Goal: Task Accomplishment & Management: Manage account settings

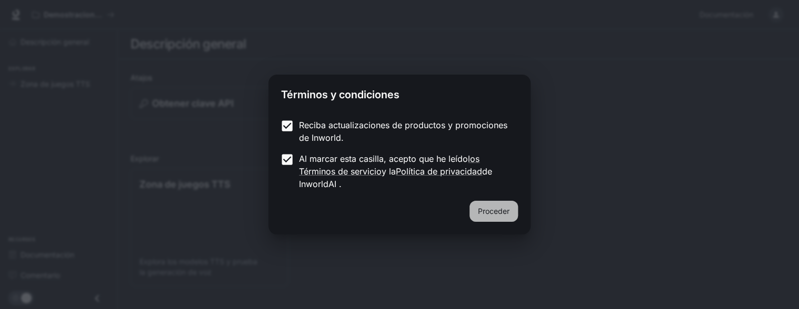
click at [497, 208] on font "Proceder" at bounding box center [494, 211] width 32 height 9
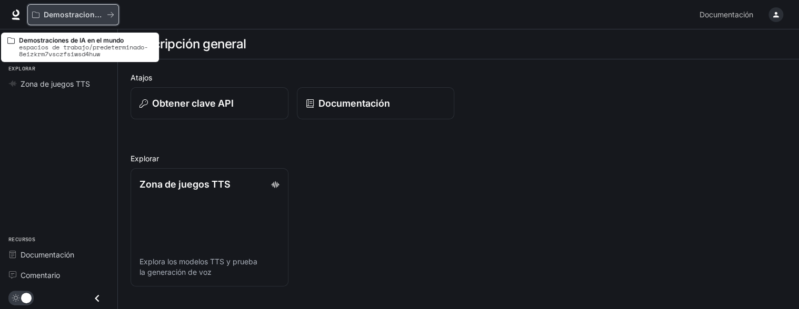
click at [78, 15] on font "Demostraciones de IA en el mundo" at bounding box center [107, 14] width 127 height 9
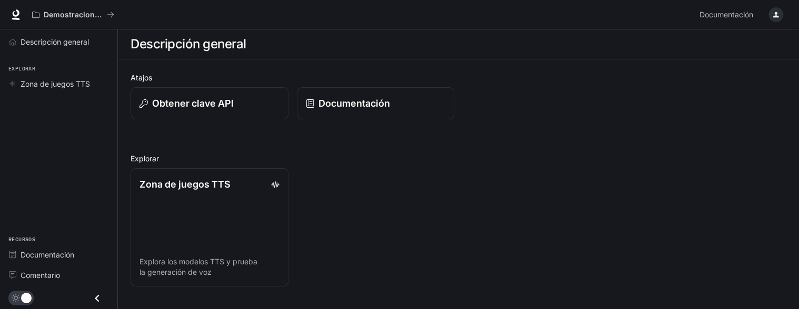
click at [773, 15] on icon "button" at bounding box center [775, 15] width 8 height 8
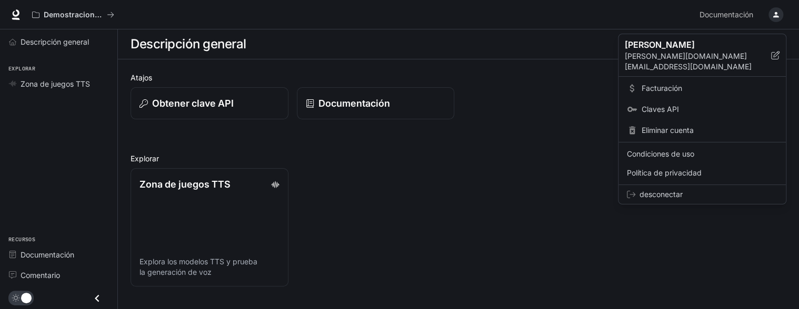
click at [50, 256] on div at bounding box center [399, 154] width 799 height 309
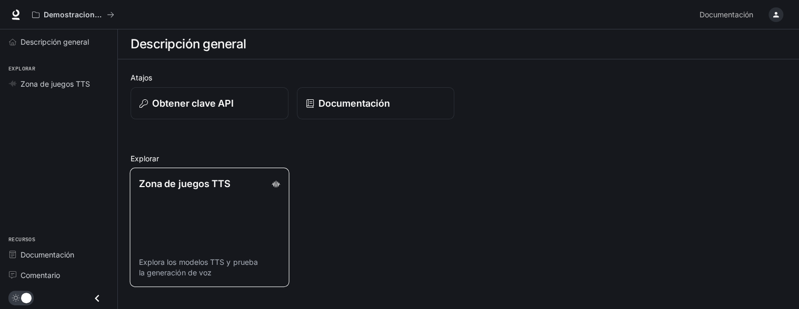
click at [208, 186] on font "Zona de juegos TTS" at bounding box center [185, 183] width 92 height 11
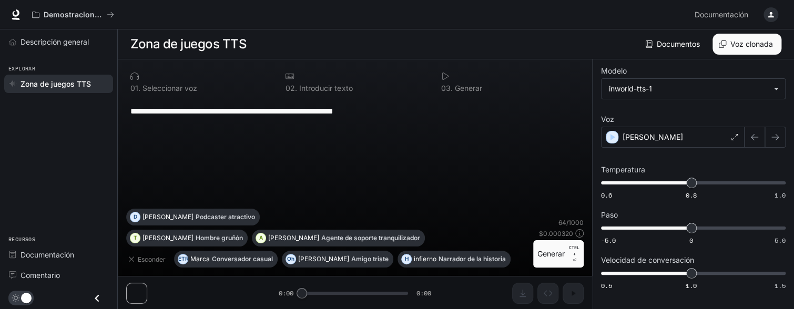
click at [173, 89] on font "Seleccionar voz" at bounding box center [170, 88] width 55 height 9
click at [313, 91] on font "Introducir texto" at bounding box center [325, 88] width 53 height 9
click at [289, 78] on icon at bounding box center [290, 77] width 8 height 6
click at [196, 239] on font "Hombre gruñón" at bounding box center [219, 238] width 47 height 8
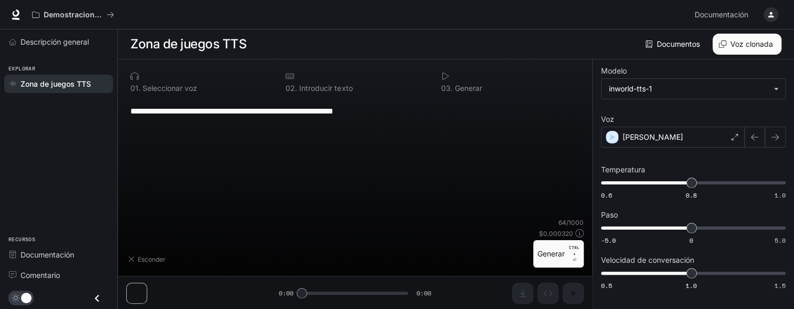
type textarea "**********"
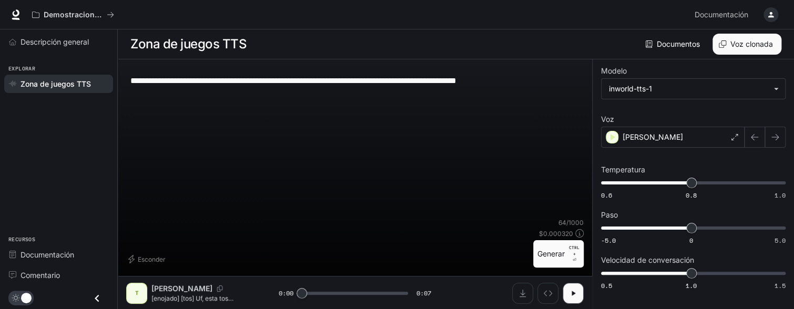
click at [99, 299] on icon "Cerrar cajón" at bounding box center [97, 298] width 14 height 14
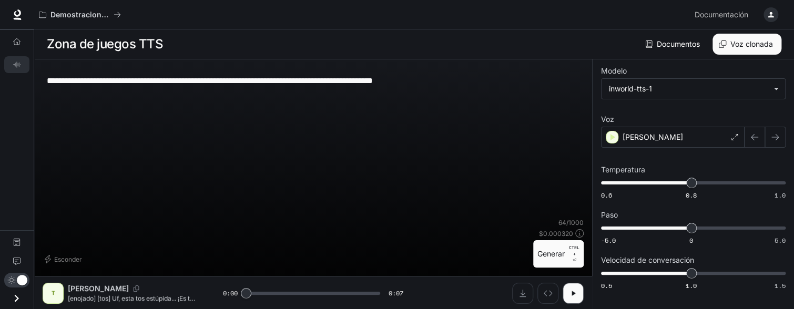
click at [17, 299] on icon "Open drawer" at bounding box center [17, 298] width 4 height 7
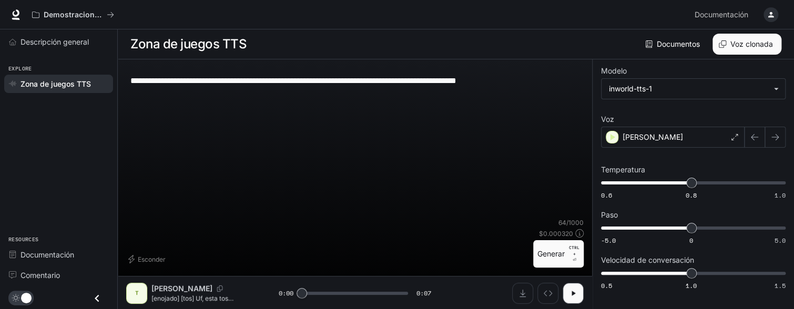
click at [190, 303] on div "T Teodoro [enojado] [tos] Uf, esta tos estúpida... ¡Es tan difícil [tos] no enf…" at bounding box center [202, 293] width 153 height 21
click at [573, 290] on icon "button" at bounding box center [573, 293] width 8 height 8
type input "*"
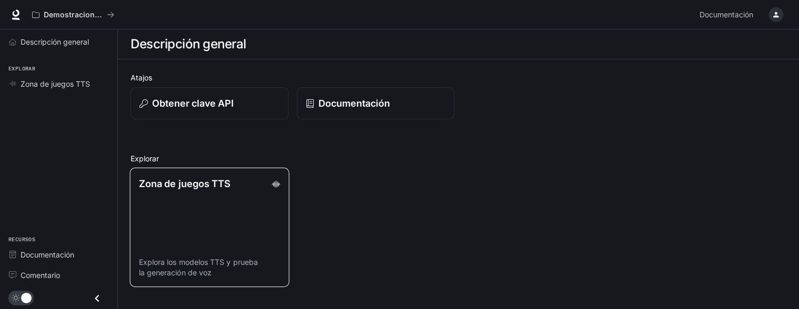
click at [208, 180] on font "Zona de juegos TTS" at bounding box center [185, 183] width 92 height 11
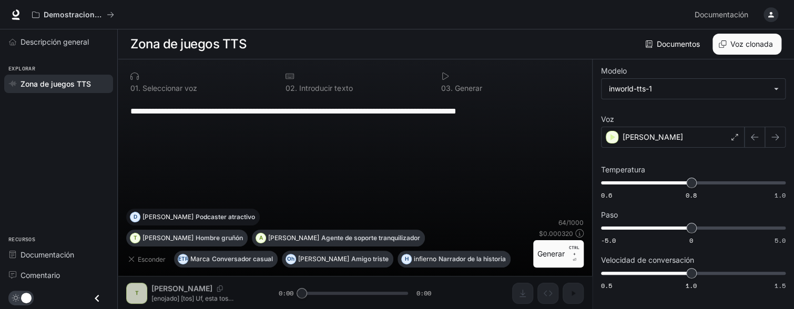
click at [255, 221] on font "Podcaster atractivo" at bounding box center [225, 217] width 59 height 8
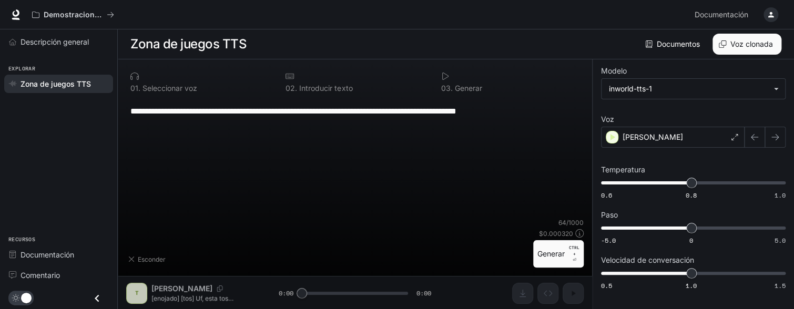
type textarea "**********"
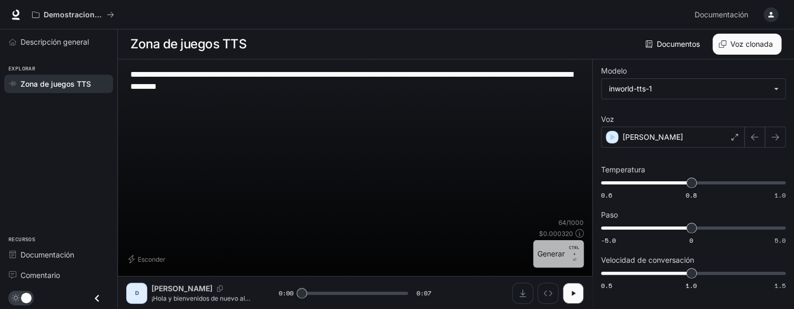
click at [549, 254] on font "Generar" at bounding box center [551, 253] width 27 height 9
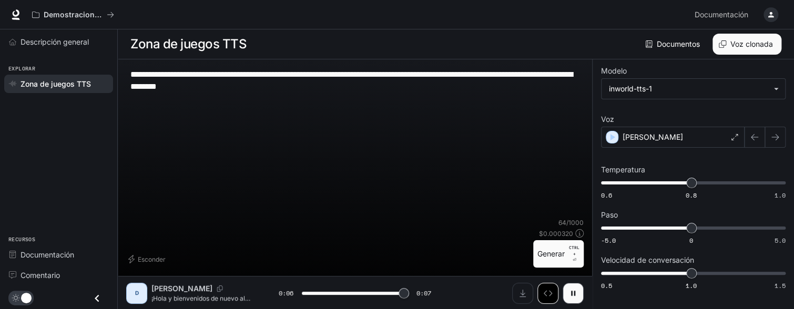
type input "*"
drag, startPoint x: 175, startPoint y: 63, endPoint x: 175, endPoint y: 83, distance: 19.5
click at [175, 69] on div "**********" at bounding box center [355, 184] width 475 height 250
click at [173, 74] on textarea "**********" at bounding box center [354, 80] width 449 height 24
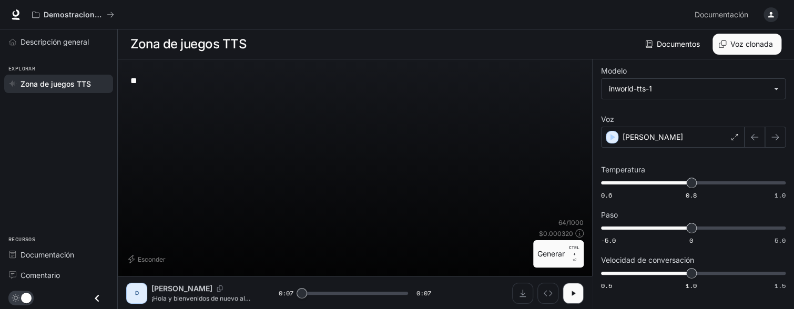
type textarea "*"
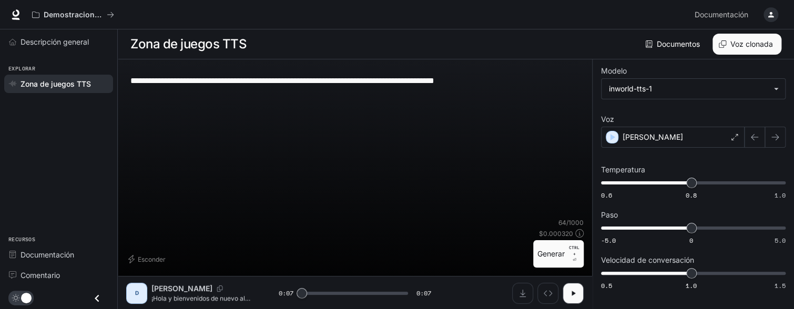
type textarea "**********"
click at [551, 250] on font "Generar" at bounding box center [551, 253] width 27 height 9
click at [572, 254] on p "CTRL +" at bounding box center [574, 251] width 11 height 13
click at [139, 293] on div "D" at bounding box center [136, 293] width 17 height 17
click at [175, 293] on p "Dennis" at bounding box center [182, 289] width 61 height 11
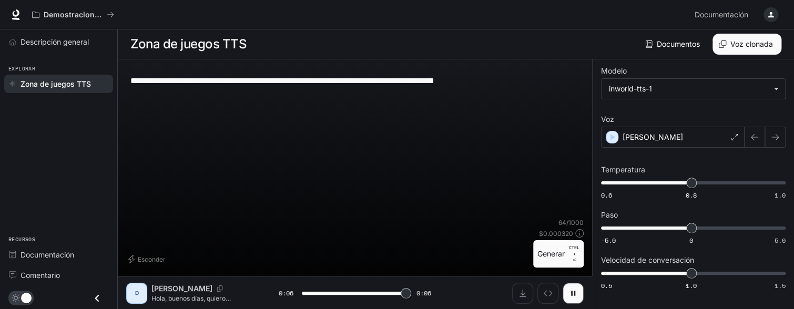
type input "*"
click at [172, 286] on div "D Dennis Hola, buenos días, quiero presentarles una extraordinaria línea de pro…" at bounding box center [202, 293] width 153 height 21
click at [133, 298] on div "D" at bounding box center [136, 293] width 17 height 17
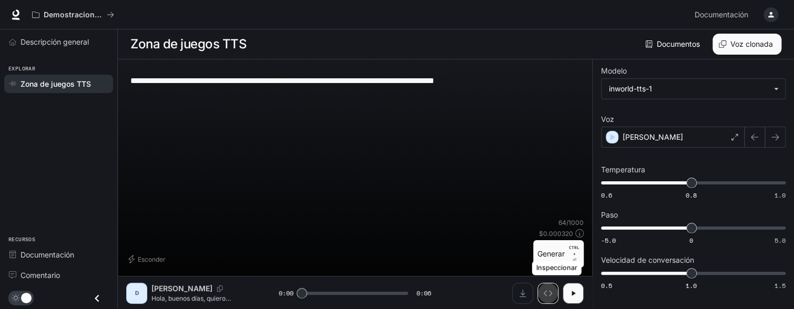
click at [549, 294] on icon "Inspeccionar" at bounding box center [548, 293] width 8 height 8
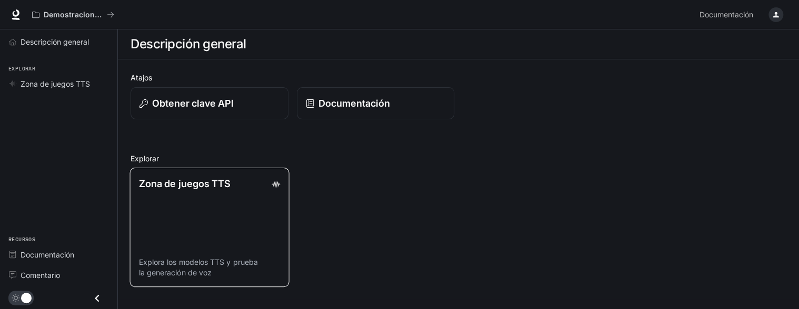
click at [184, 184] on font "Zona de juegos TTS" at bounding box center [185, 183] width 92 height 11
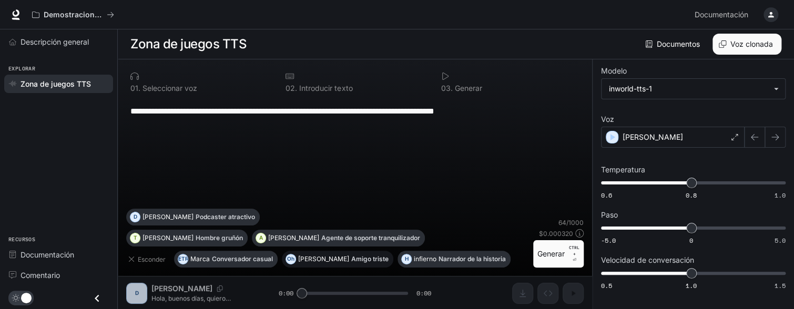
click at [351, 258] on font "Amigo triste" at bounding box center [369, 259] width 37 height 8
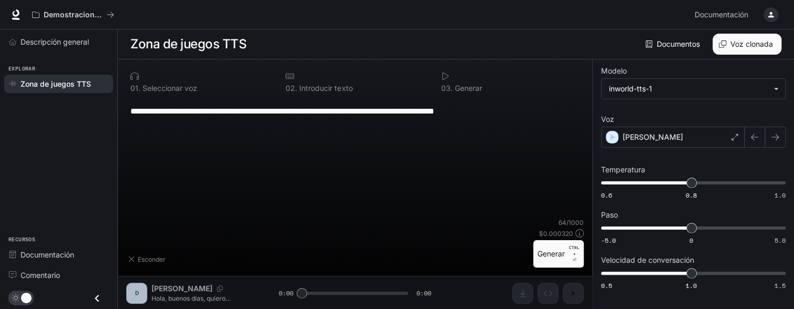
type textarea "**********"
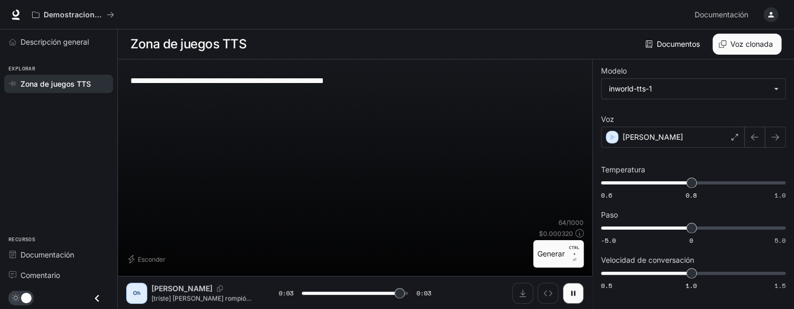
type input "*"
click at [34, 277] on font "Comentario" at bounding box center [40, 275] width 39 height 9
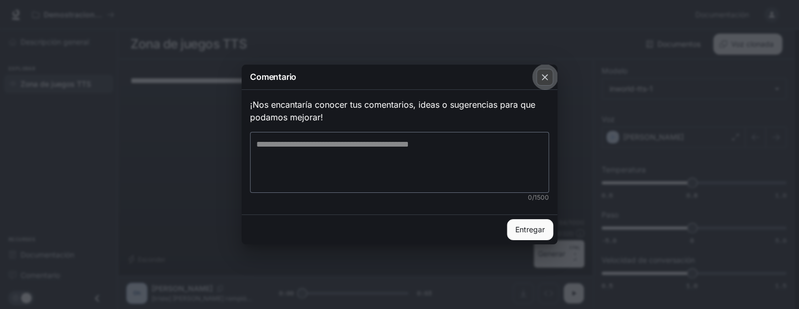
click at [538, 84] on div "button" at bounding box center [544, 77] width 17 height 17
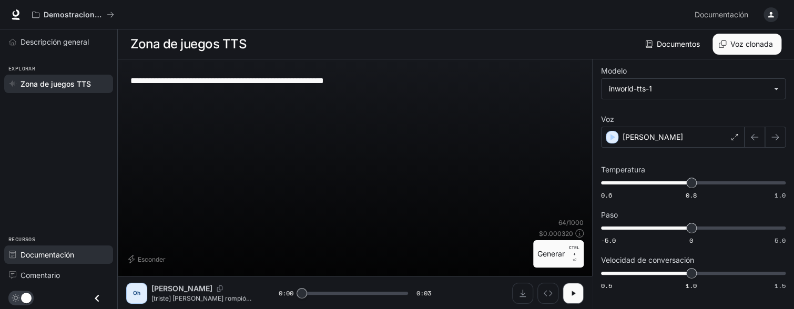
click at [56, 254] on font "Documentación" at bounding box center [48, 254] width 54 height 9
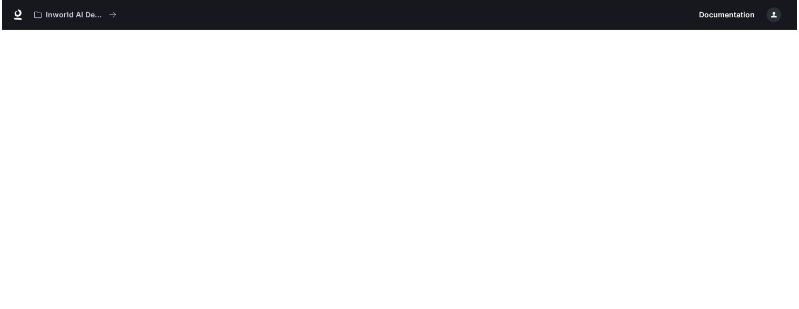
scroll to position [29, 0]
click at [770, 18] on icon "button" at bounding box center [771, 15] width 8 height 8
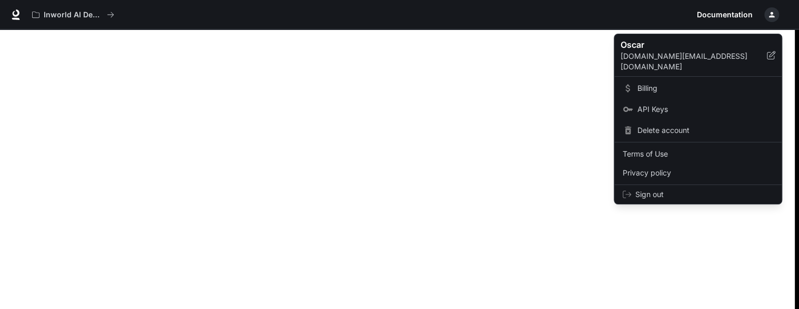
click at [772, 16] on div at bounding box center [399, 154] width 799 height 309
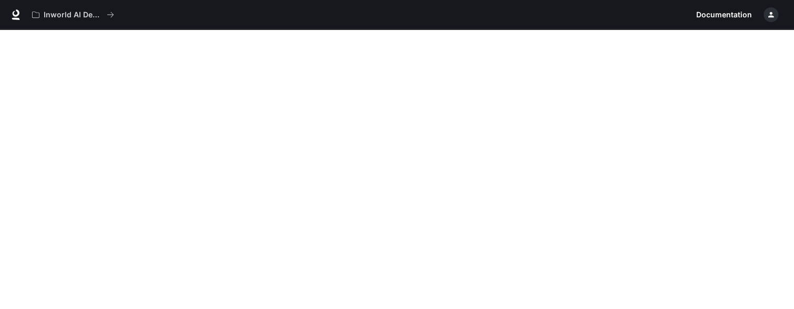
click at [767, 9] on div "button" at bounding box center [771, 14] width 15 height 15
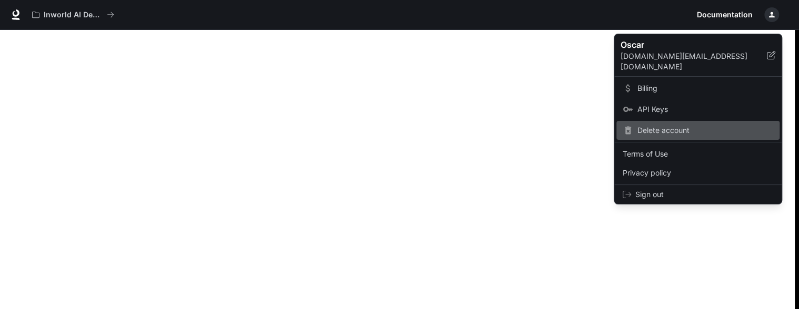
click at [681, 125] on span "Delete account" at bounding box center [705, 130] width 136 height 11
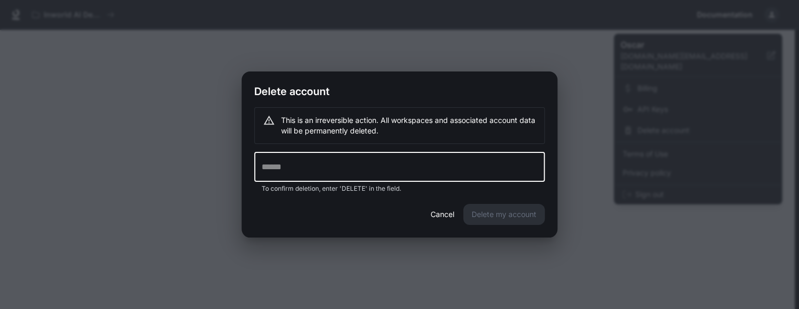
click at [266, 176] on input "text" at bounding box center [399, 167] width 290 height 29
type input "******"
click at [496, 214] on button "Delete my account" at bounding box center [504, 214] width 82 height 21
